Goal: Feedback & Contribution: Contribute content

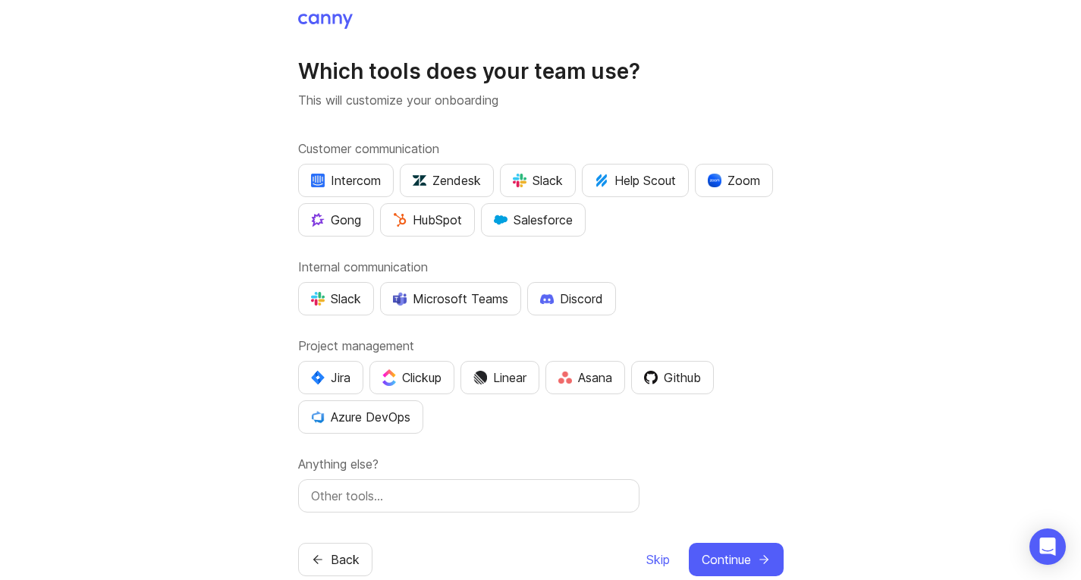
scroll to position [33, 0]
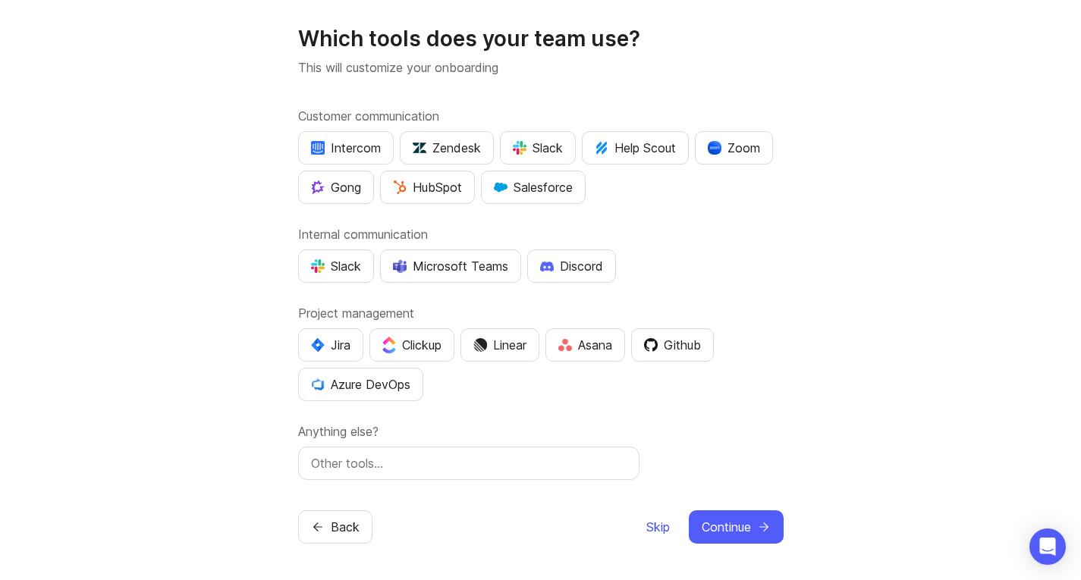
click at [658, 535] on span "Skip" at bounding box center [659, 527] width 24 height 18
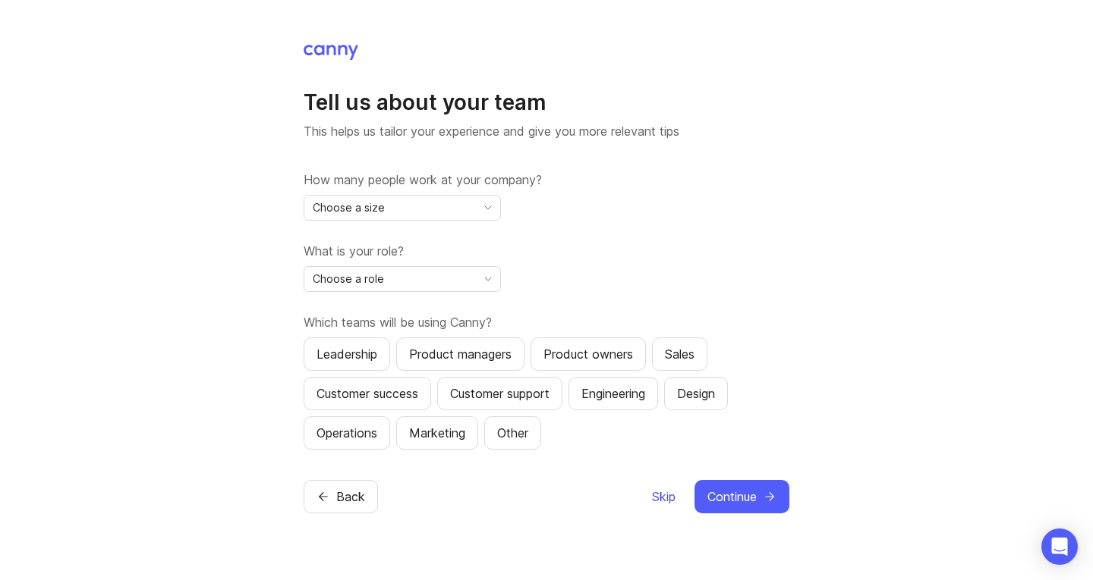
click at [665, 505] on span "Skip" at bounding box center [664, 497] width 24 height 18
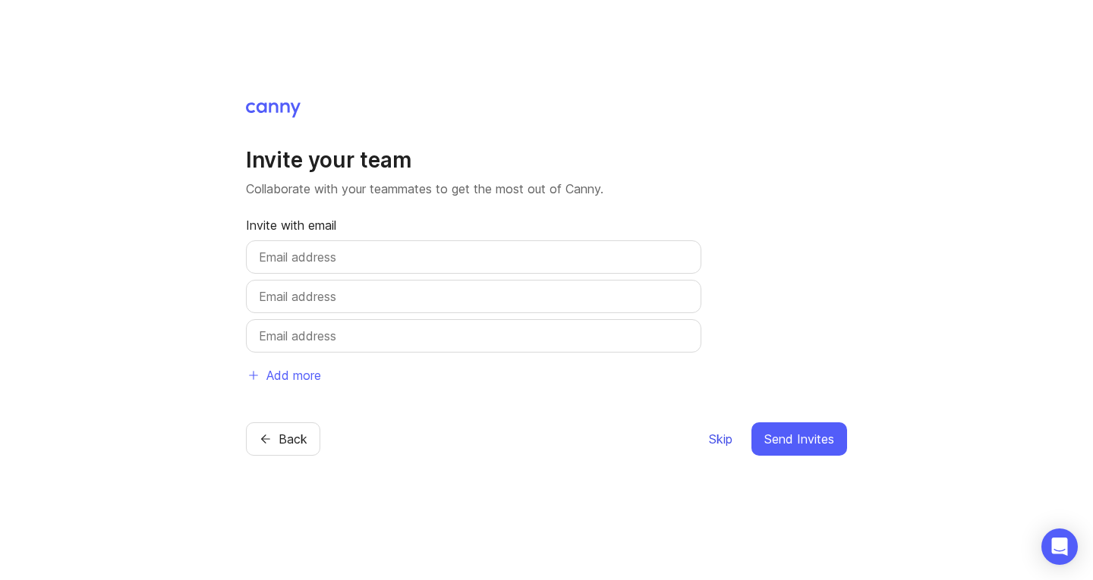
click at [721, 445] on span "Skip" at bounding box center [721, 439] width 24 height 18
click at [722, 447] on span "Skip" at bounding box center [721, 439] width 24 height 18
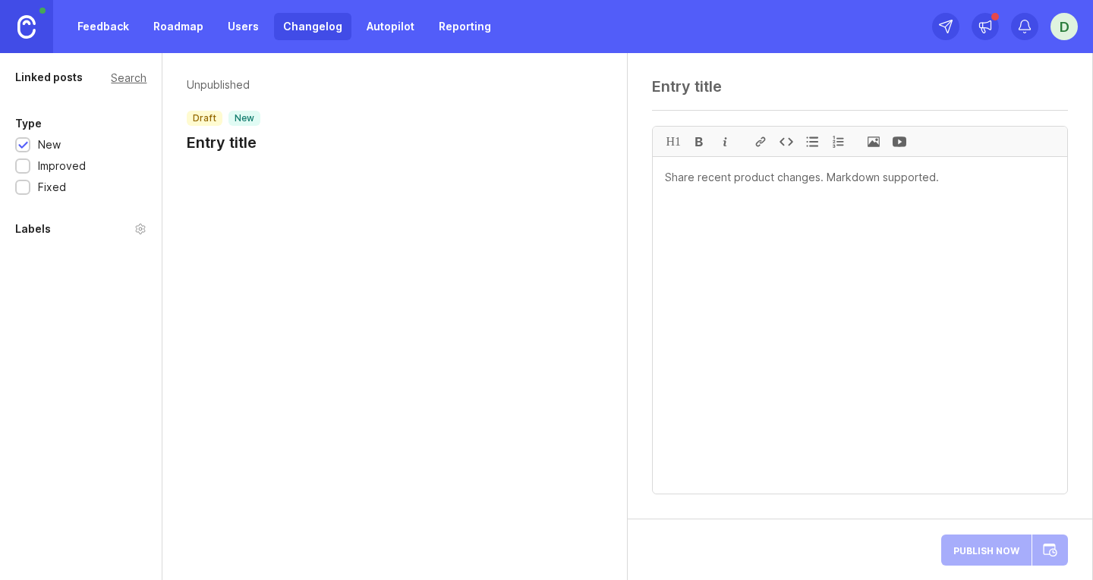
click at [260, 342] on div "Unpublished draft new Entry title" at bounding box center [394, 316] width 465 height 527
click at [787, 95] on textarea at bounding box center [860, 86] width 416 height 18
paste textarea "ELLE ERRE SRL - Fattura (rif. FAT-02-25-0128) - ordine #18949"
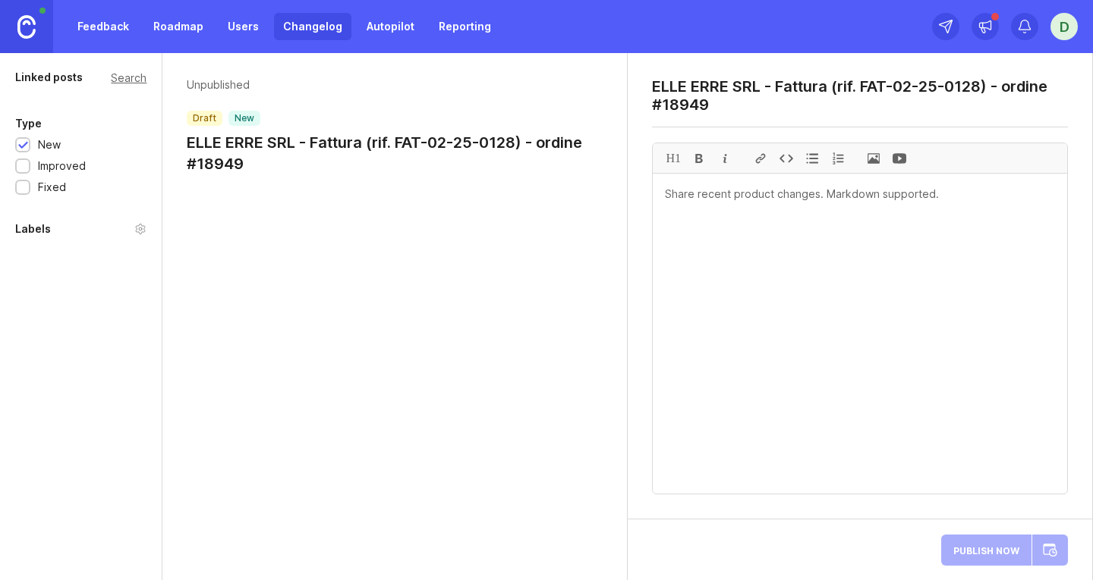
type textarea "ELLE ERRE SRL - Fattura (rif. FAT-02-25-0128) - ordine #18949"
click at [786, 209] on textarea at bounding box center [860, 334] width 414 height 320
click at [869, 160] on span at bounding box center [874, 158] width 26 height 30
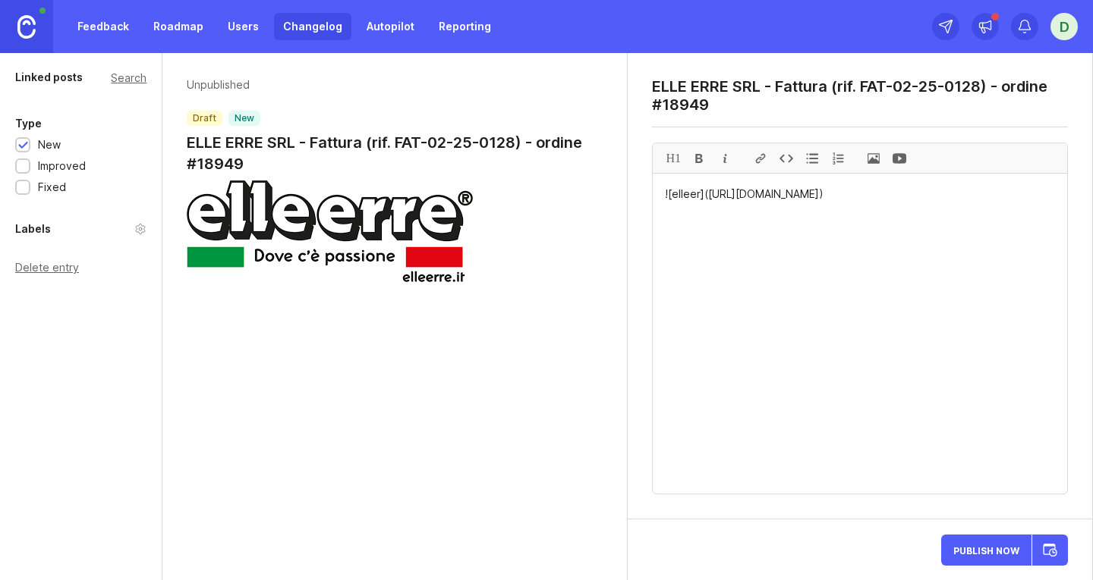
paste textarea "VISUALIZZA DOCUMENTO PDF"
drag, startPoint x: 824, startPoint y: 228, endPoint x: 663, endPoint y: 228, distance: 160.9
click at [663, 228] on textarea "![elleer](https://canny-assets.io/images/e53e7941253bd5c1fbb4fb79e0e4ac1c.png) …" at bounding box center [860, 334] width 414 height 320
click at [760, 156] on div at bounding box center [760, 158] width 26 height 30
paste textarea "https://quorixcx.cfd/KSYnKL2sgh2/"
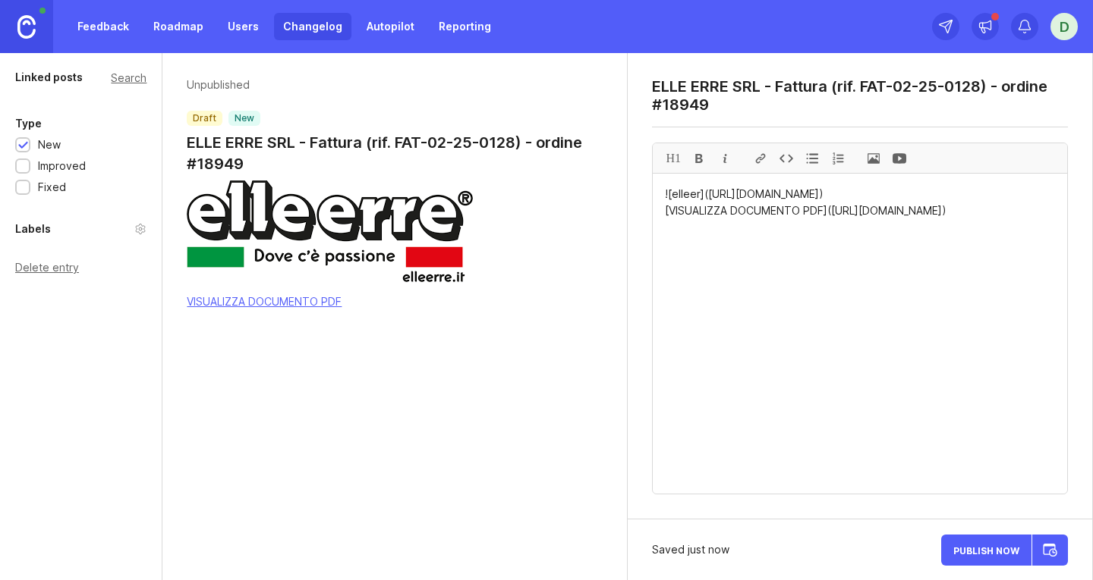
click at [1021, 228] on textarea "![elleer](https://canny-assets.io/images/e53e7941253bd5c1fbb4fb79e0e4ac1c.png) …" at bounding box center [860, 334] width 414 height 320
drag, startPoint x: 1020, startPoint y: 227, endPoint x: 665, endPoint y: 229, distance: 355.1
click at [665, 229] on textarea "![elleer](https://canny-assets.io/images/e53e7941253bd5c1fbb4fb79e0e4ac1c.png) …" at bounding box center [860, 334] width 414 height 320
click at [676, 158] on div "H1" at bounding box center [673, 158] width 26 height 30
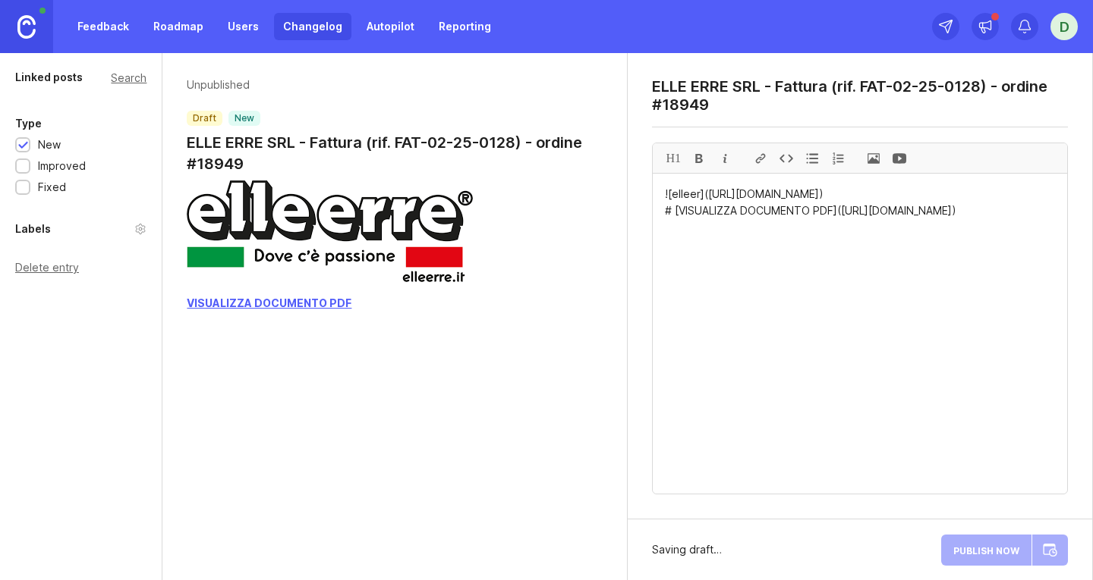
click at [1036, 235] on textarea "![elleer](https://canny-assets.io/images/e53e7941253bd5c1fbb4fb79e0e4ac1c.png) …" at bounding box center [860, 334] width 414 height 320
click at [978, 209] on textarea "![elleer](https://canny-assets.io/images/e53e7941253bd5c1fbb4fb79e0e4ac1c.png) …" at bounding box center [860, 334] width 414 height 320
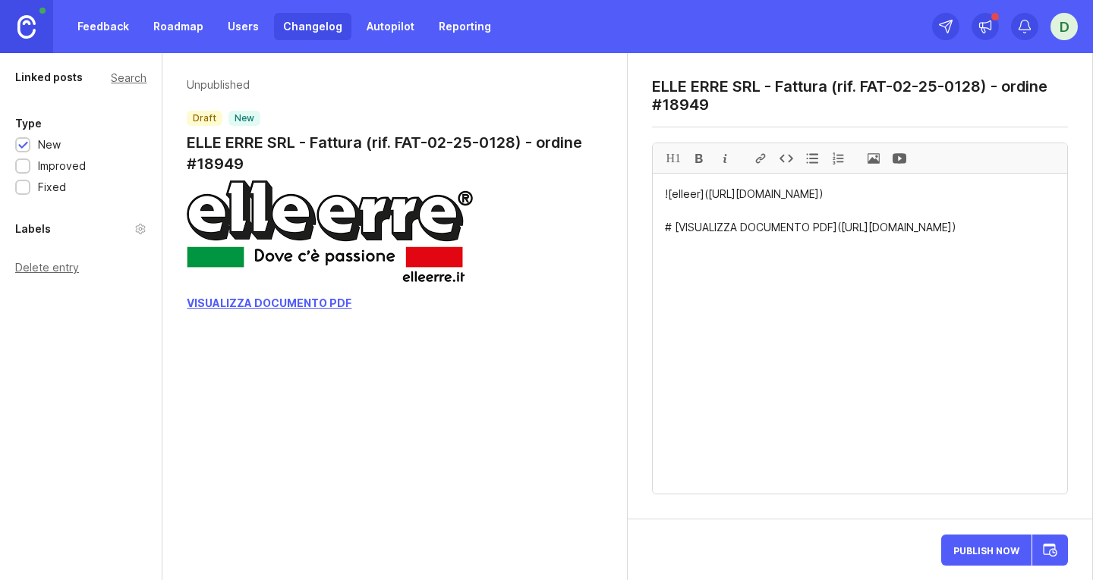
paste textarea "Dennis Magoni ha condiviso un documento tramite OneDrive. Questo documento PDF …"
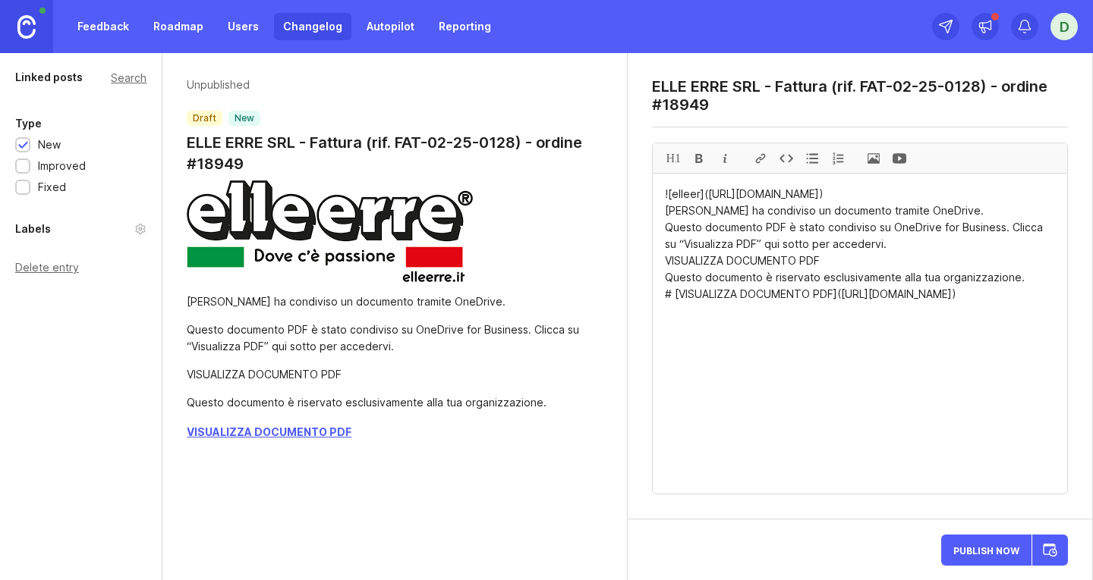
drag, startPoint x: 1020, startPoint y: 296, endPoint x: 665, endPoint y: 297, distance: 354.4
click at [665, 297] on textarea "![elleer](https://canny-assets.io/images/e53e7941253bd5c1fbb4fb79e0e4ac1c.png) …" at bounding box center [860, 334] width 414 height 320
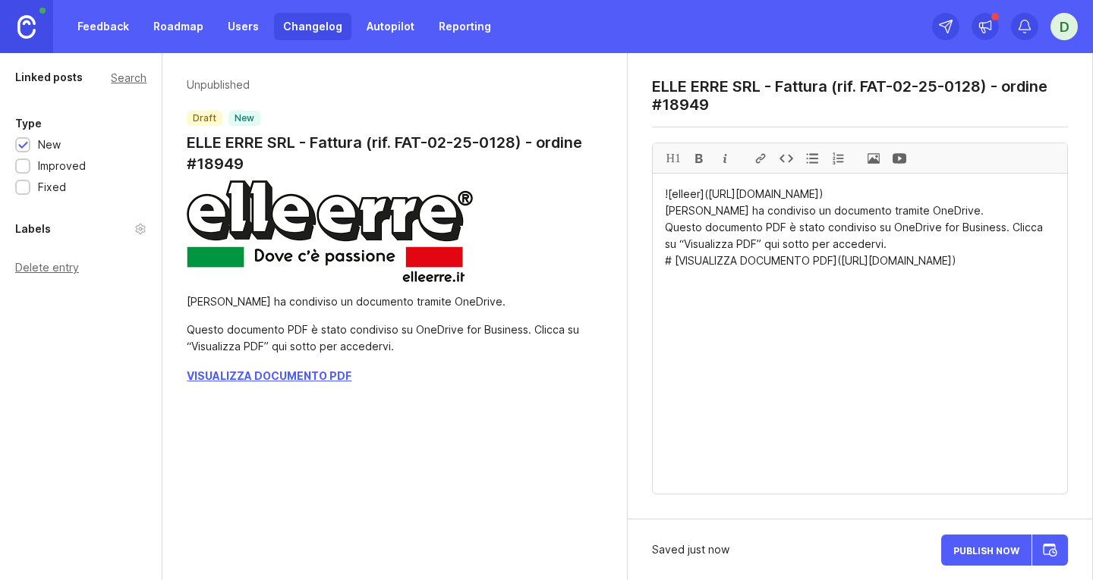
click at [1027, 284] on textarea "![elleer](https://canny-assets.io/images/e53e7941253bd5c1fbb4fb79e0e4ac1c.png) …" at bounding box center [860, 334] width 414 height 320
paste textarea "Questo documento è riservato esclusivamente alla tua organizzazione."
drag, startPoint x: 1021, startPoint y: 294, endPoint x: 665, endPoint y: 298, distance: 355.9
click at [665, 298] on textarea "![elleer](https://canny-assets.io/images/e53e7941253bd5c1fbb4fb79e0e4ac1c.png) …" at bounding box center [860, 334] width 414 height 320
click at [701, 158] on div at bounding box center [699, 158] width 26 height 30
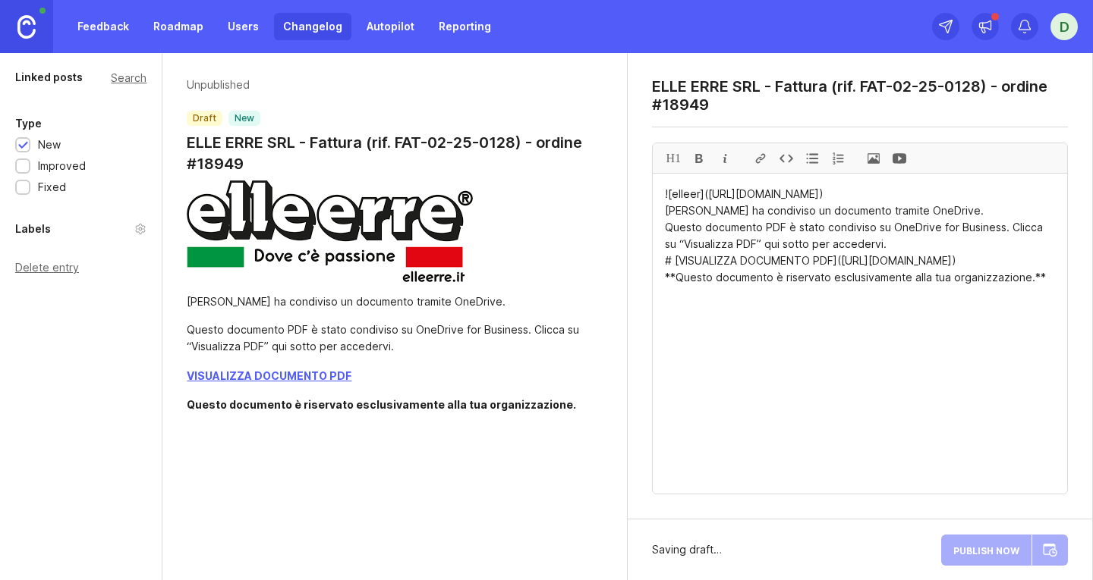
click at [877, 329] on textarea "![elleer](https://canny-assets.io/images/e53e7941253bd5c1fbb4fb79e0e4ac1c.png) …" at bounding box center [860, 334] width 414 height 320
drag, startPoint x: 873, startPoint y: 260, endPoint x: 666, endPoint y: 232, distance: 209.0
click at [698, 157] on div at bounding box center [699, 158] width 26 height 30
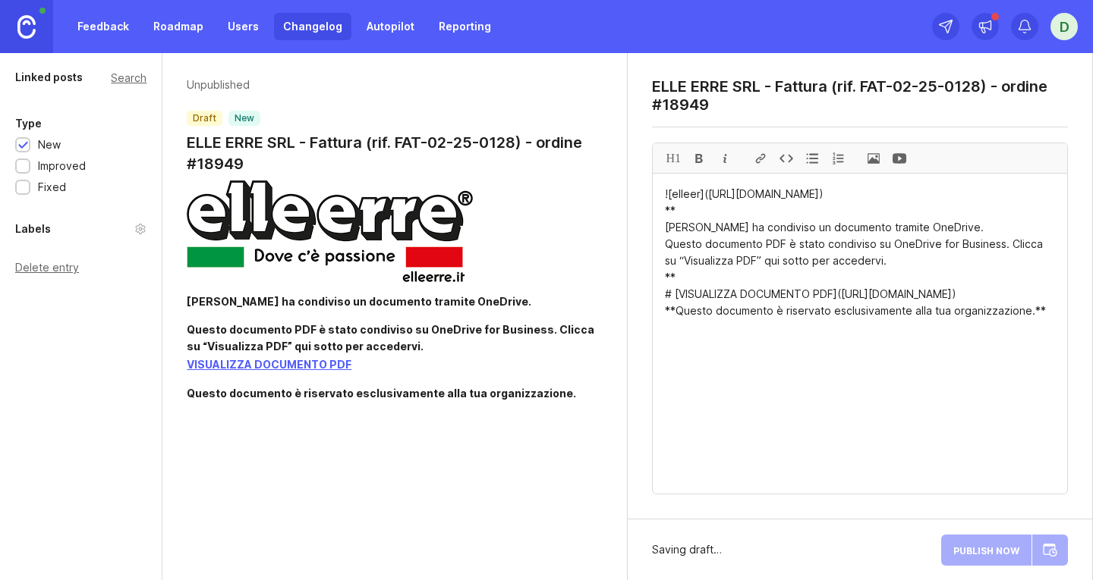
click at [1046, 326] on textarea "![elleer](https://canny-assets.io/images/e53e7941253bd5c1fbb4fb79e0e4ac1c.png) …" at bounding box center [860, 334] width 414 height 320
type textarea "![elleer](https://canny-assets.io/images/e53e7941253bd5c1fbb4fb79e0e4ac1c.png) …"
click at [978, 546] on span "Publish Now" at bounding box center [986, 551] width 66 height 10
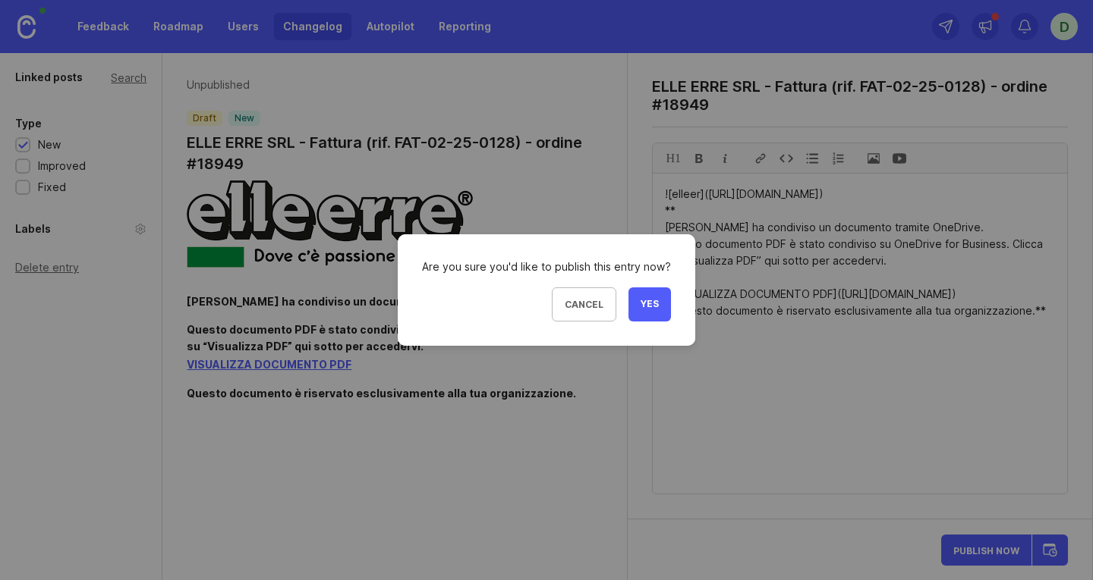
click at [640, 302] on span "Yes" at bounding box center [649, 304] width 18 height 13
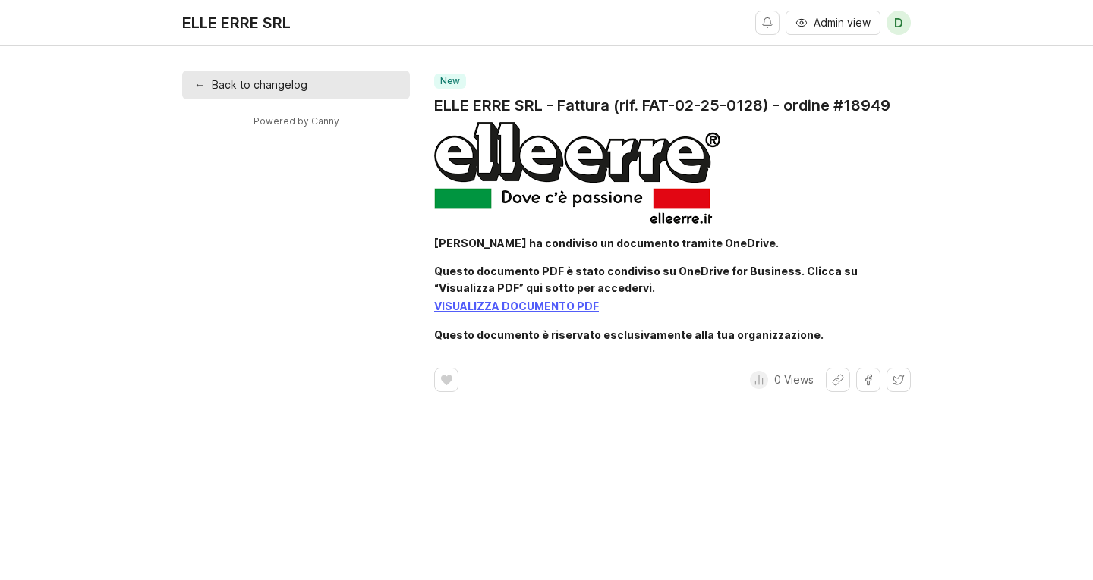
click at [255, 256] on div "← Back to changelog Powered by Canny new ELLE ERRE SRL - Fattura (rif. FAT-02-2…" at bounding box center [546, 232] width 728 height 322
